Goal: Task Accomplishment & Management: Manage account settings

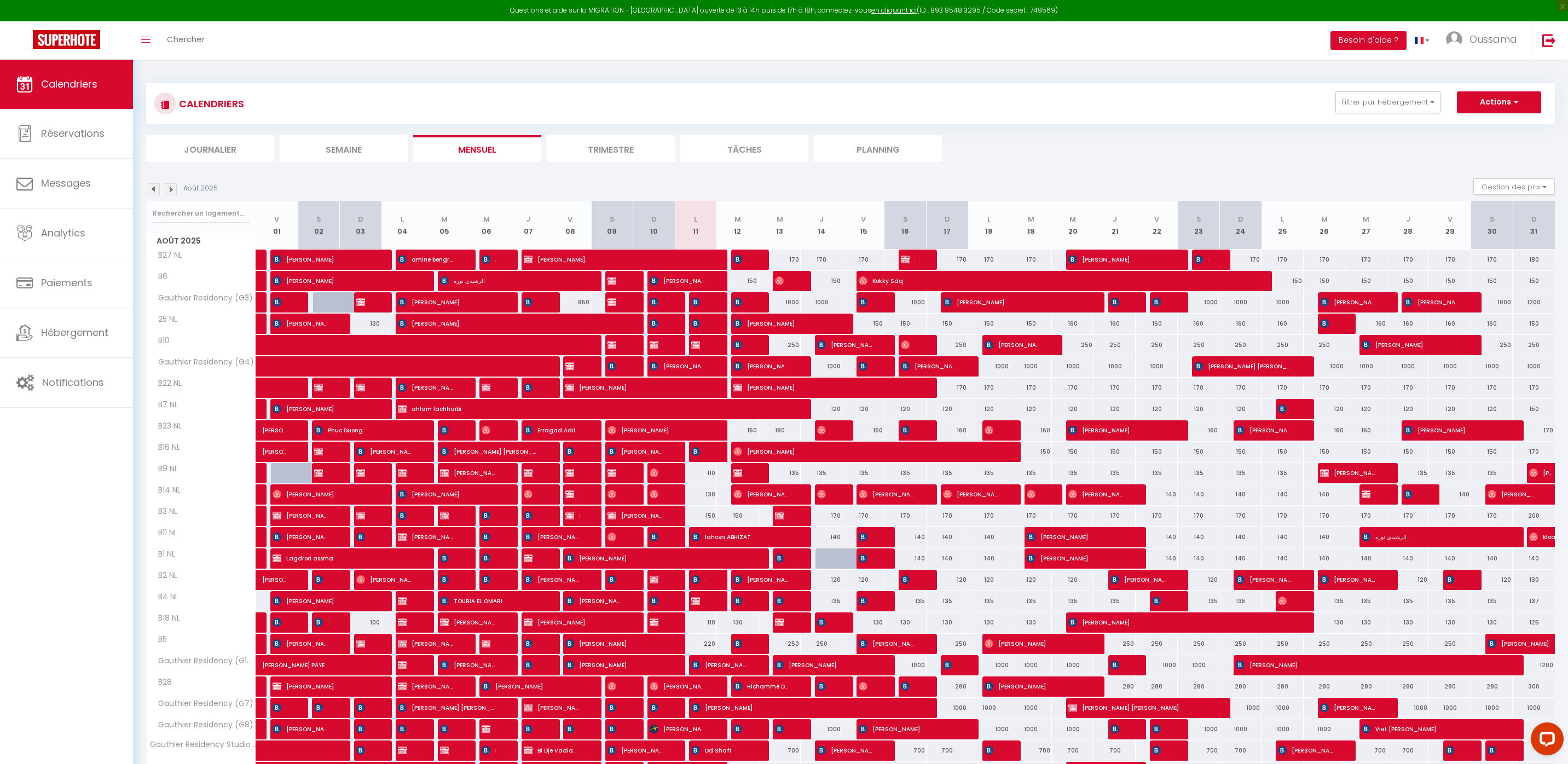
click at [174, 192] on img at bounding box center [170, 189] width 12 height 12
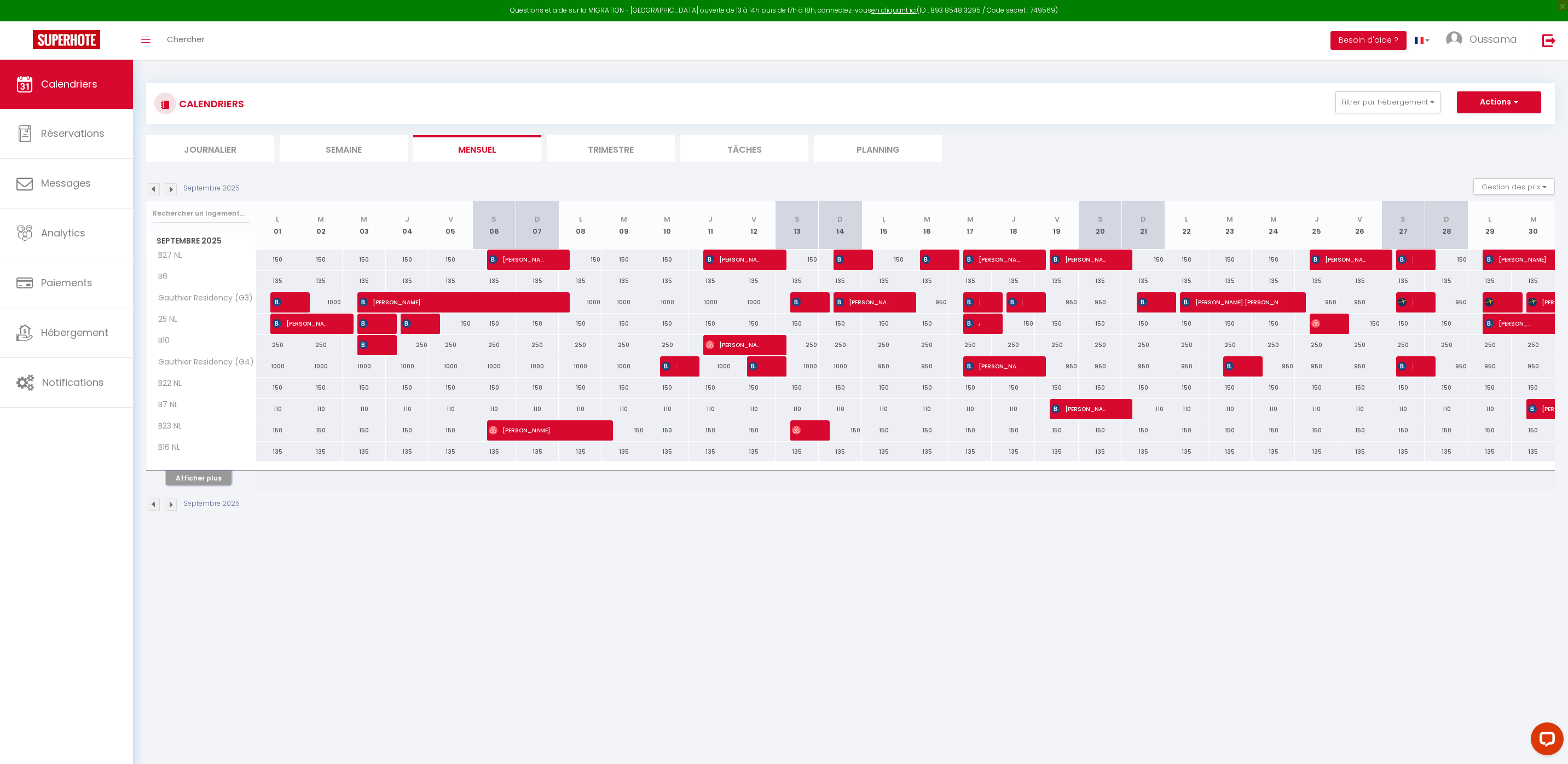
click at [200, 480] on button "Afficher plus" at bounding box center [199, 478] width 66 height 15
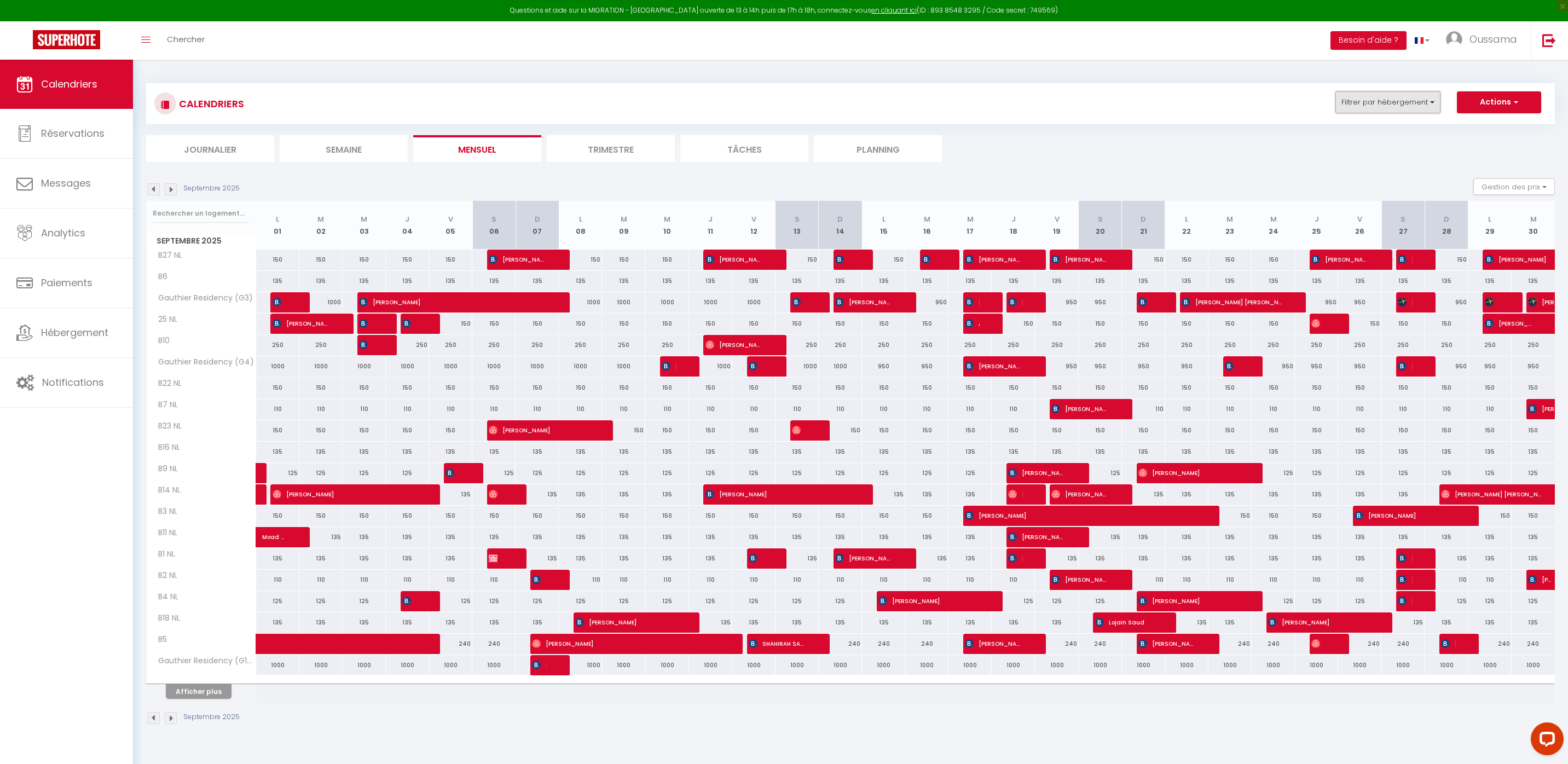
click at [1428, 93] on button "Filtrer par hébergement" at bounding box center [1388, 102] width 105 height 22
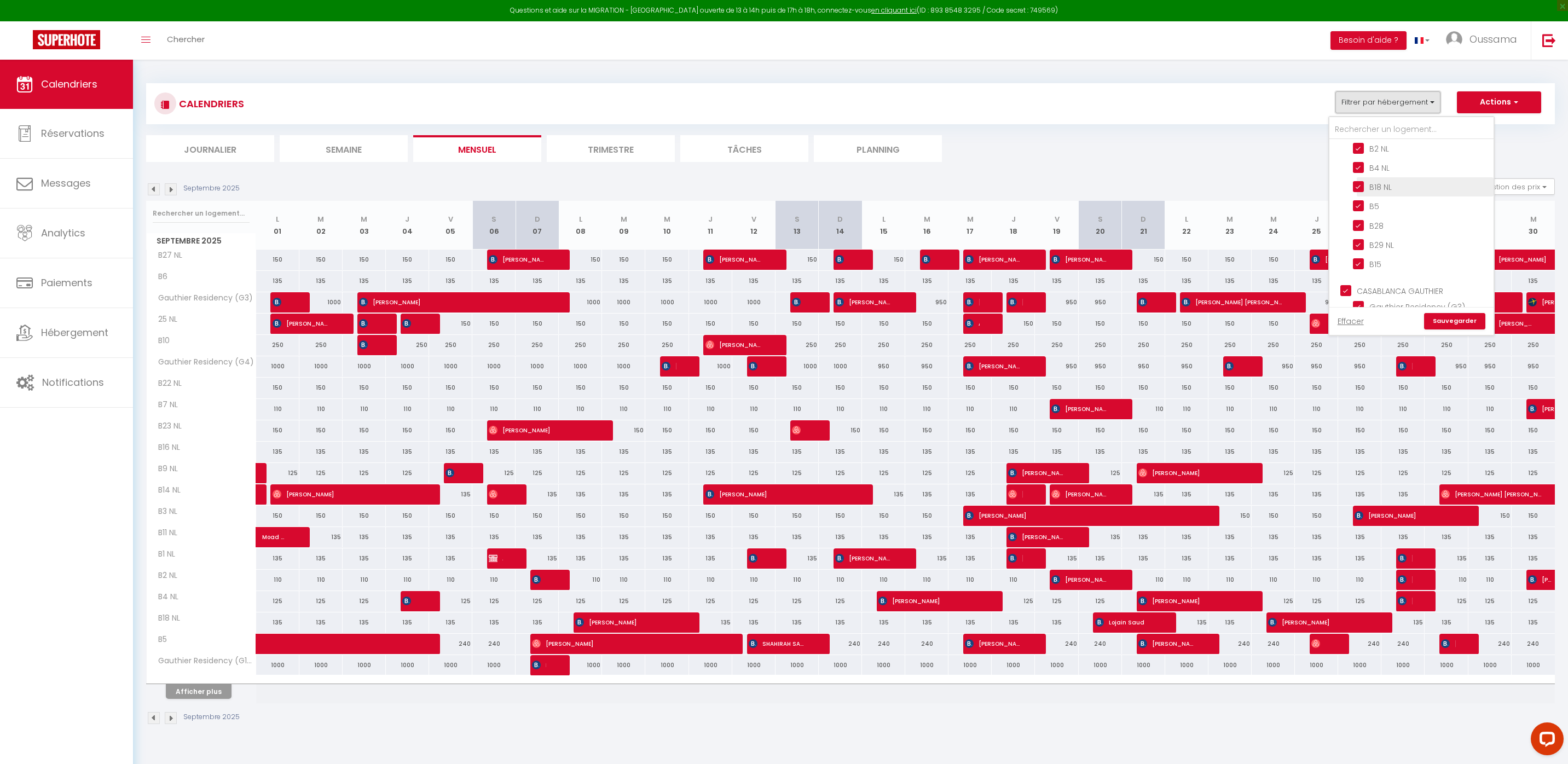
scroll to position [728, 0]
click at [1399, 241] on input "CASABLANCA GAUTHIER" at bounding box center [1422, 247] width 164 height 11
checkbox input "false"
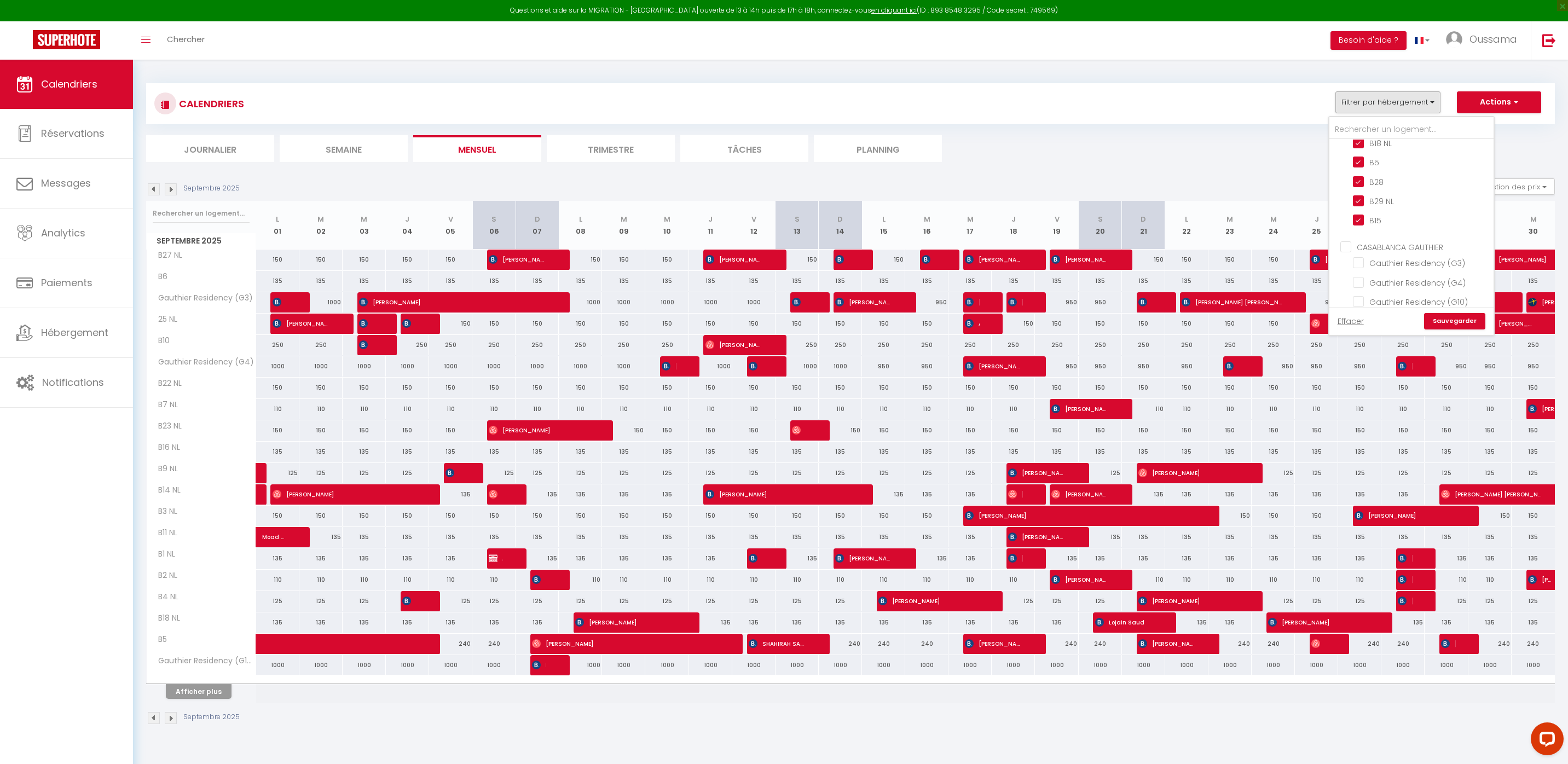
checkbox input "false"
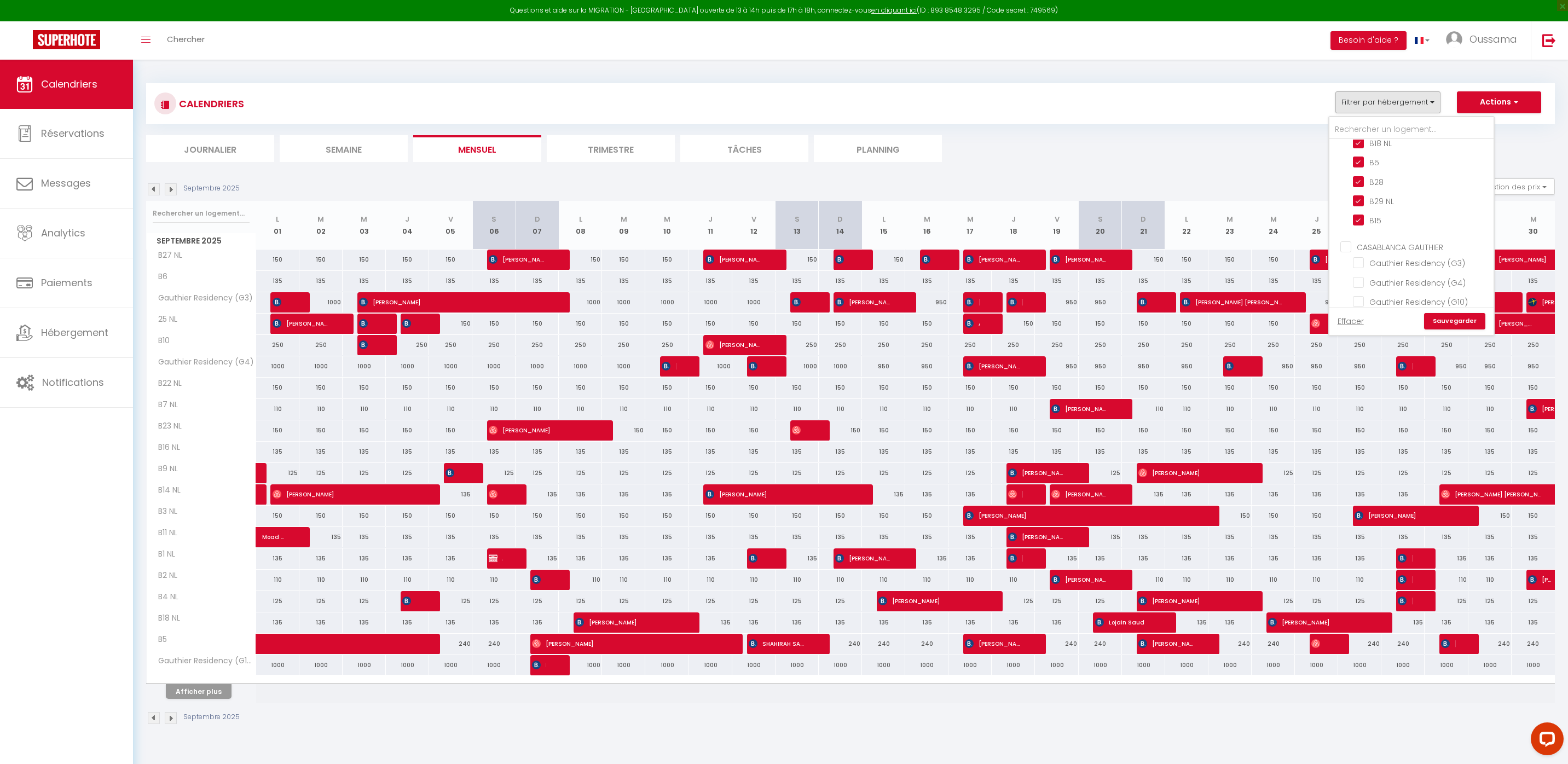
checkbox input "false"
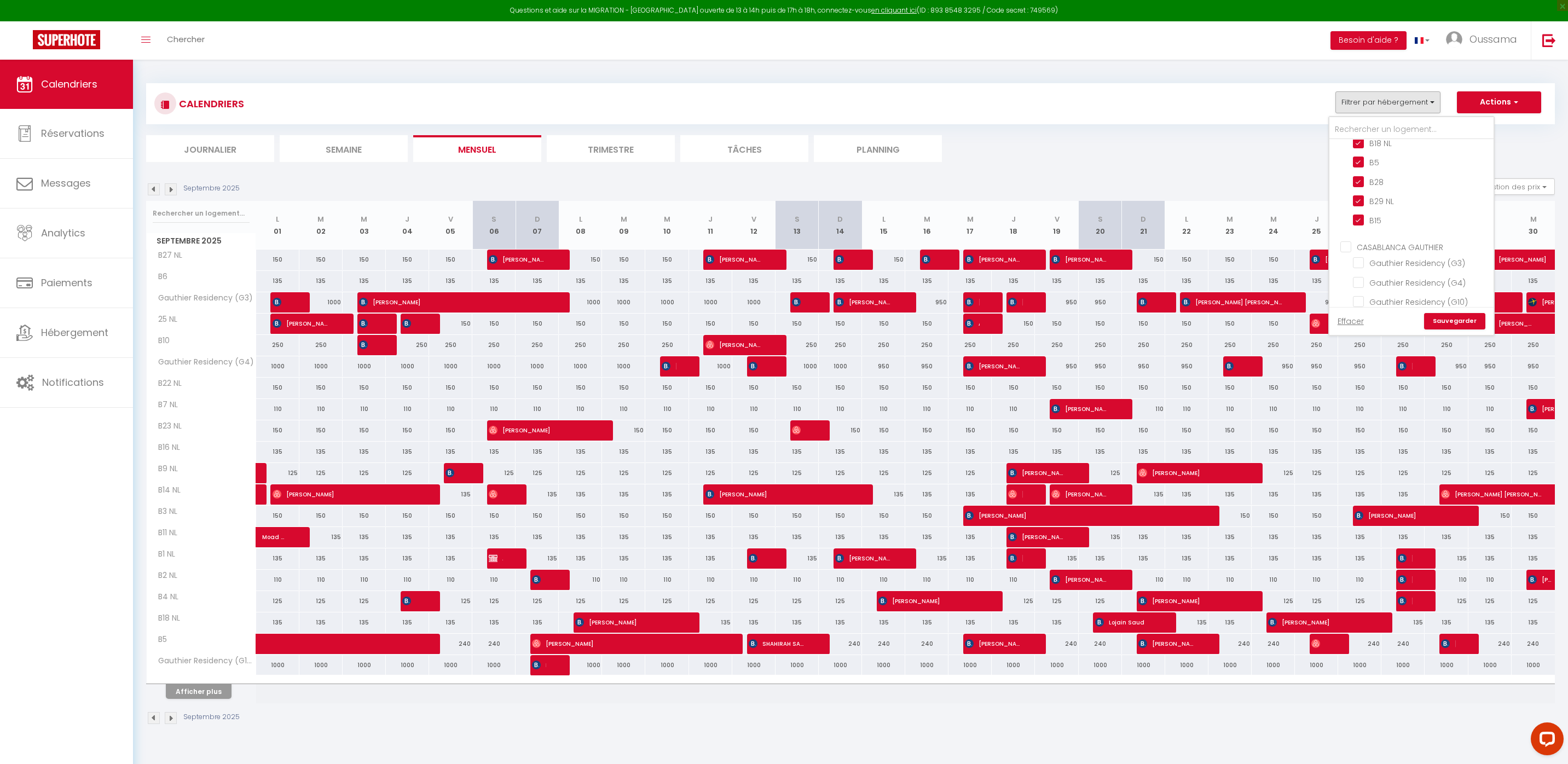
checkbox input "false"
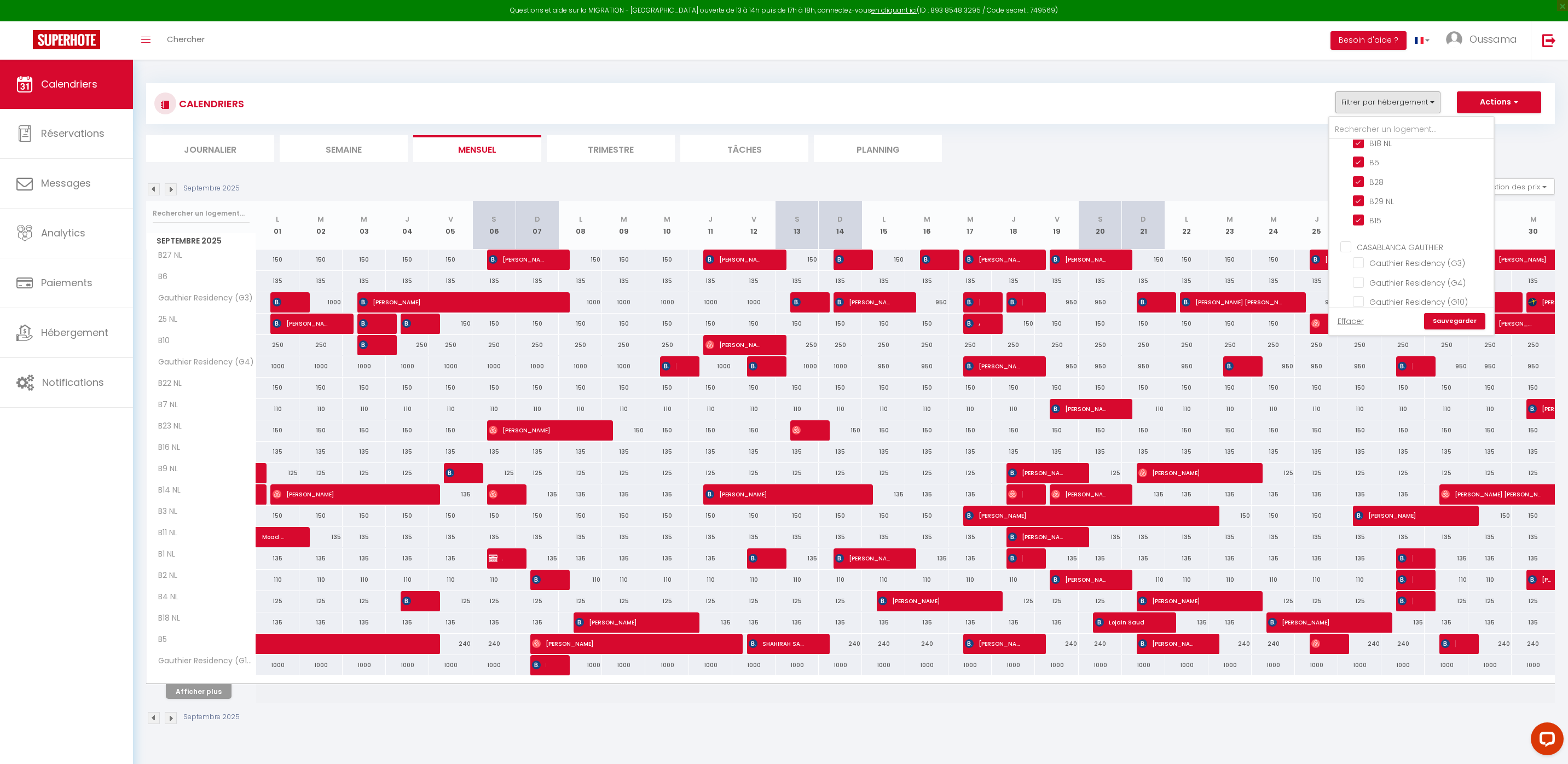
checkbox input "false"
click at [1457, 318] on link "Sauvegarder" at bounding box center [1455, 321] width 61 height 17
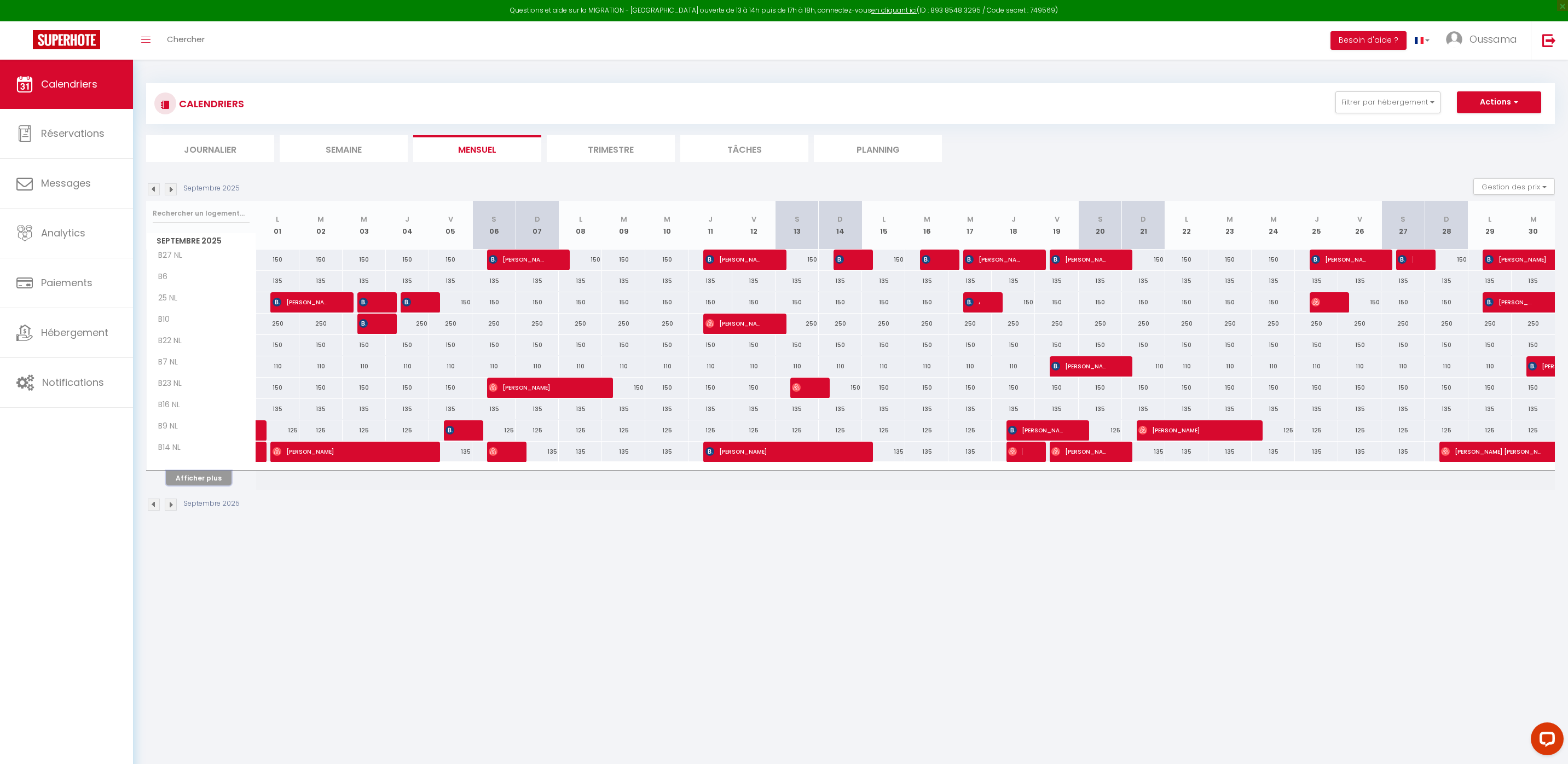
click at [195, 473] on button "Afficher plus" at bounding box center [199, 478] width 66 height 15
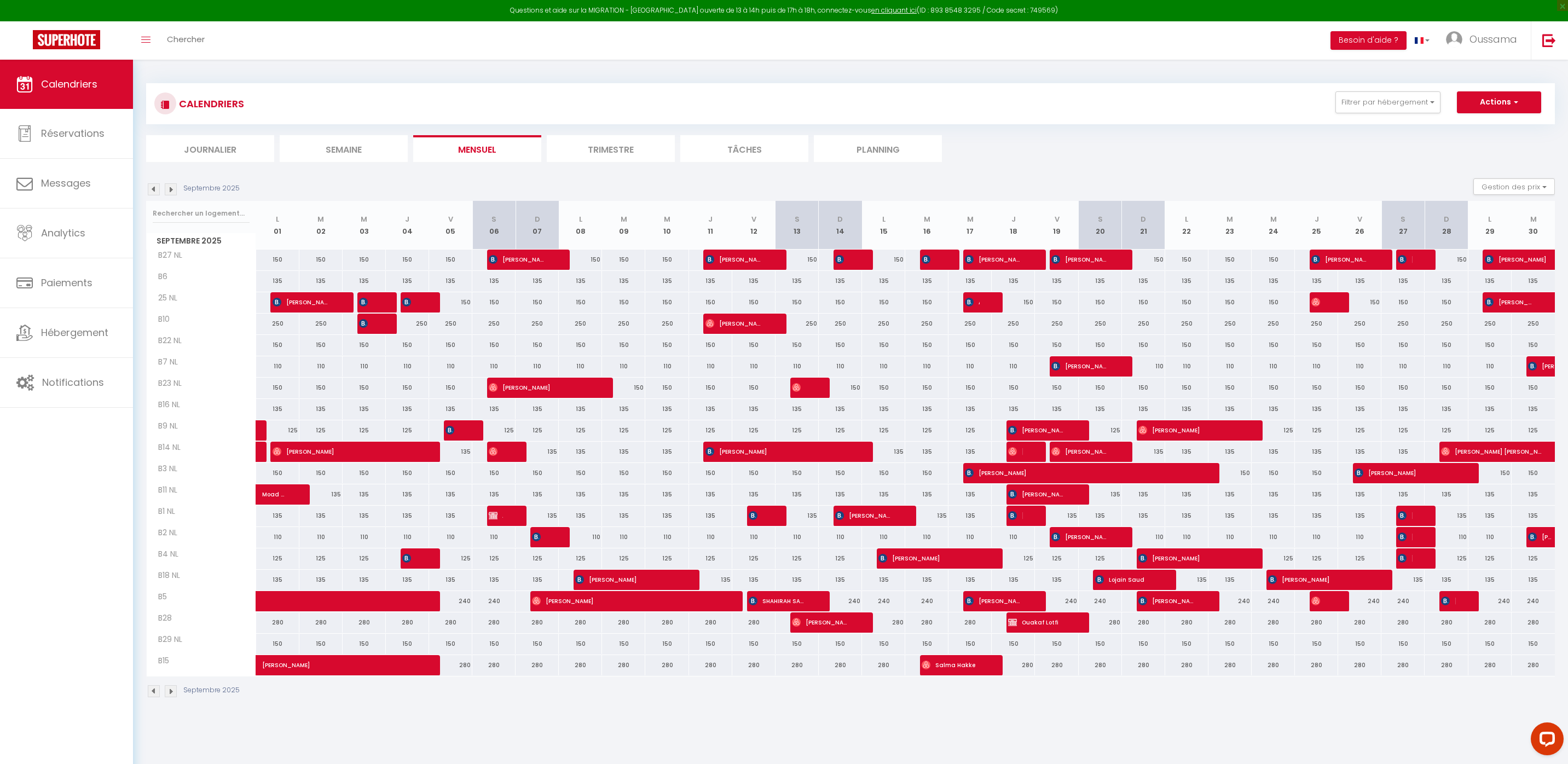
click at [769, 562] on div "125" at bounding box center [754, 558] width 43 height 20
type input "125"
type input "Ven 12 Septembre 2025"
type input "[PERSON_NAME] 13 Septembre 2025"
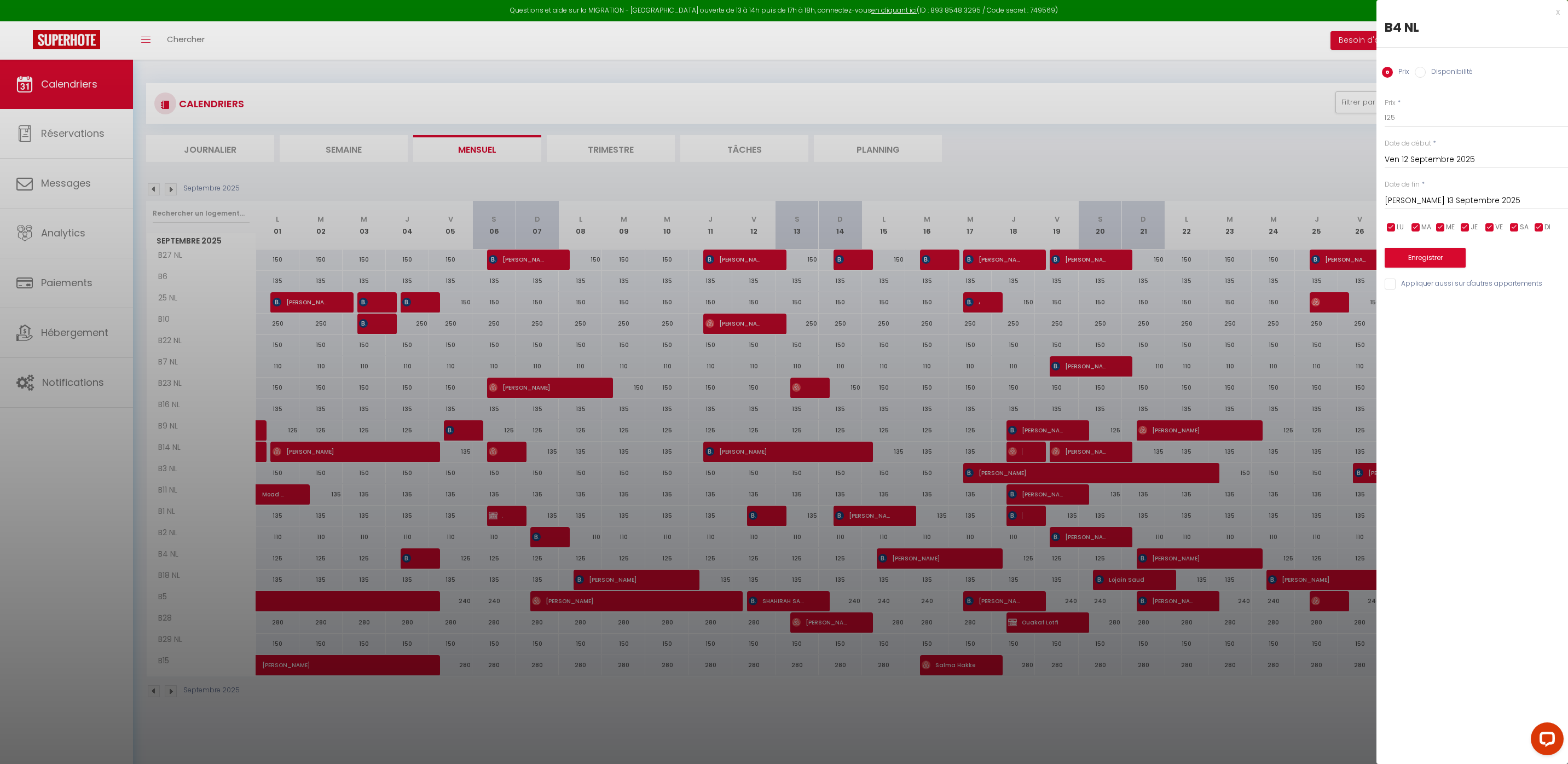
click at [1420, 78] on div "Disponibilité" at bounding box center [1443, 72] width 58 height 12
click at [1422, 76] on input "Disponibilité" at bounding box center [1420, 72] width 11 height 11
radio input "true"
radio input "false"
click at [1420, 118] on select "Disponible Indisponible" at bounding box center [1476, 119] width 183 height 21
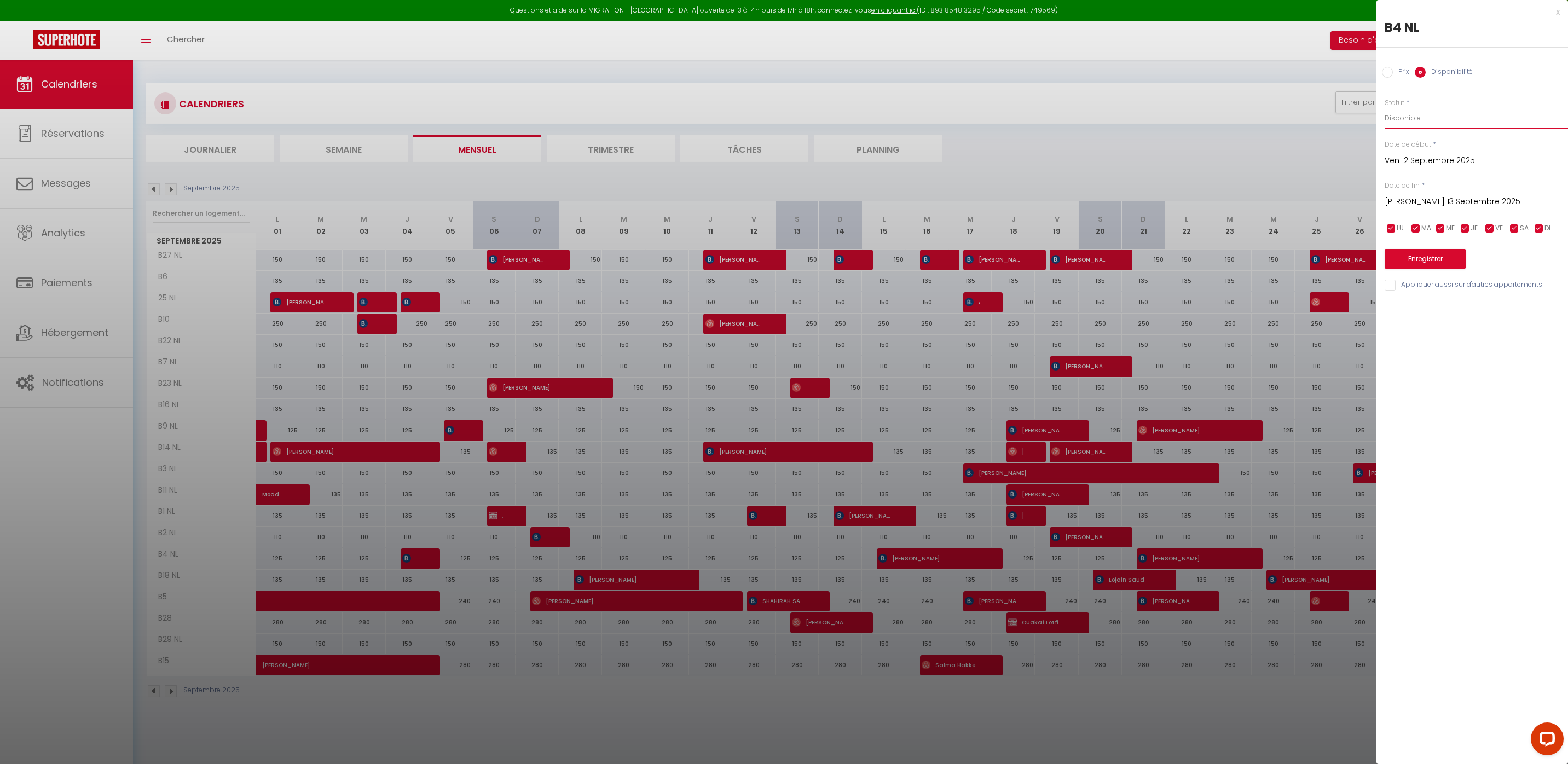
select select "0"
click at [1440, 267] on button "Enregistrer" at bounding box center [1425, 259] width 81 height 20
